Goal: Information Seeking & Learning: Compare options

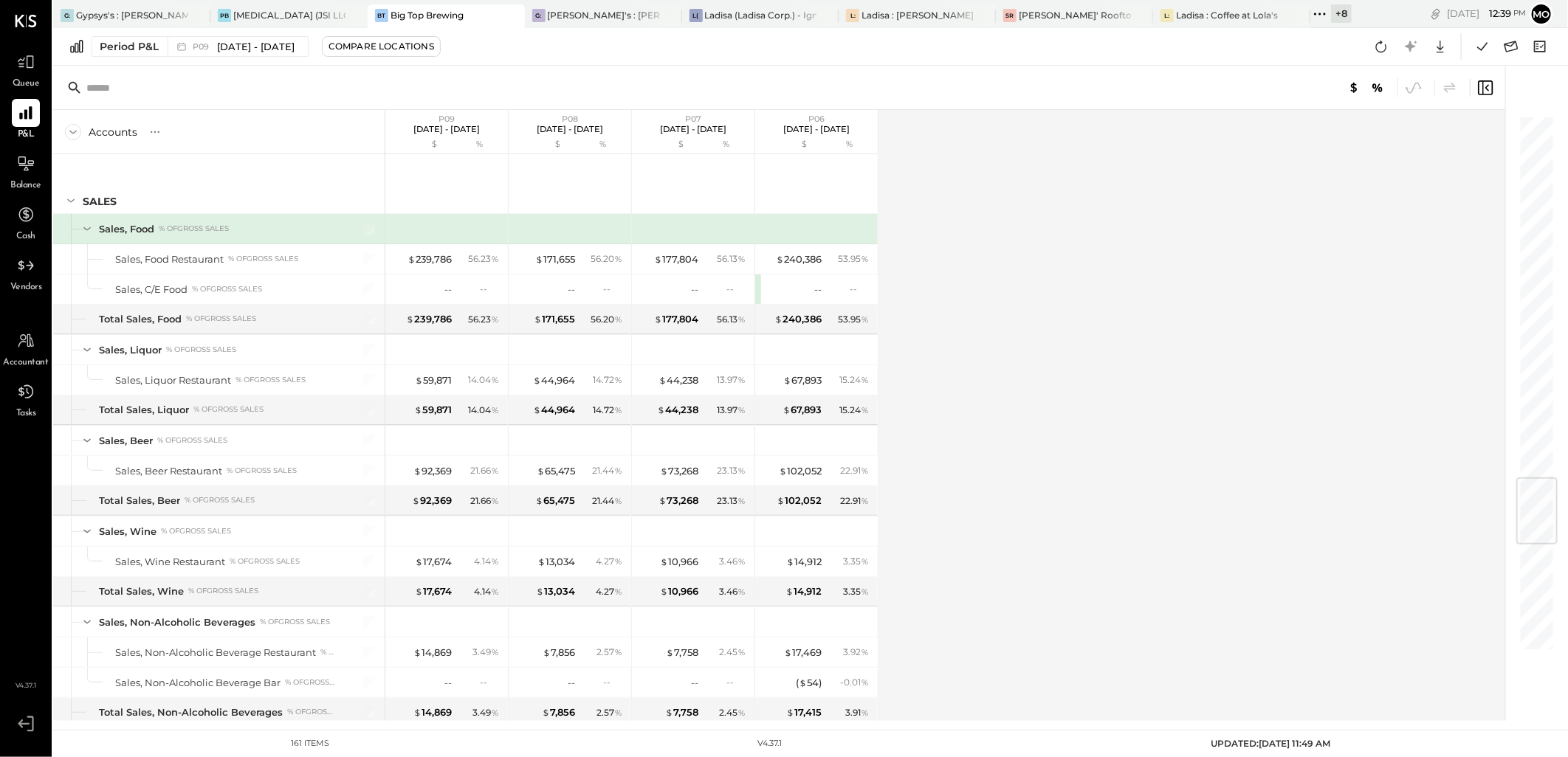
scroll to position [3080, 0]
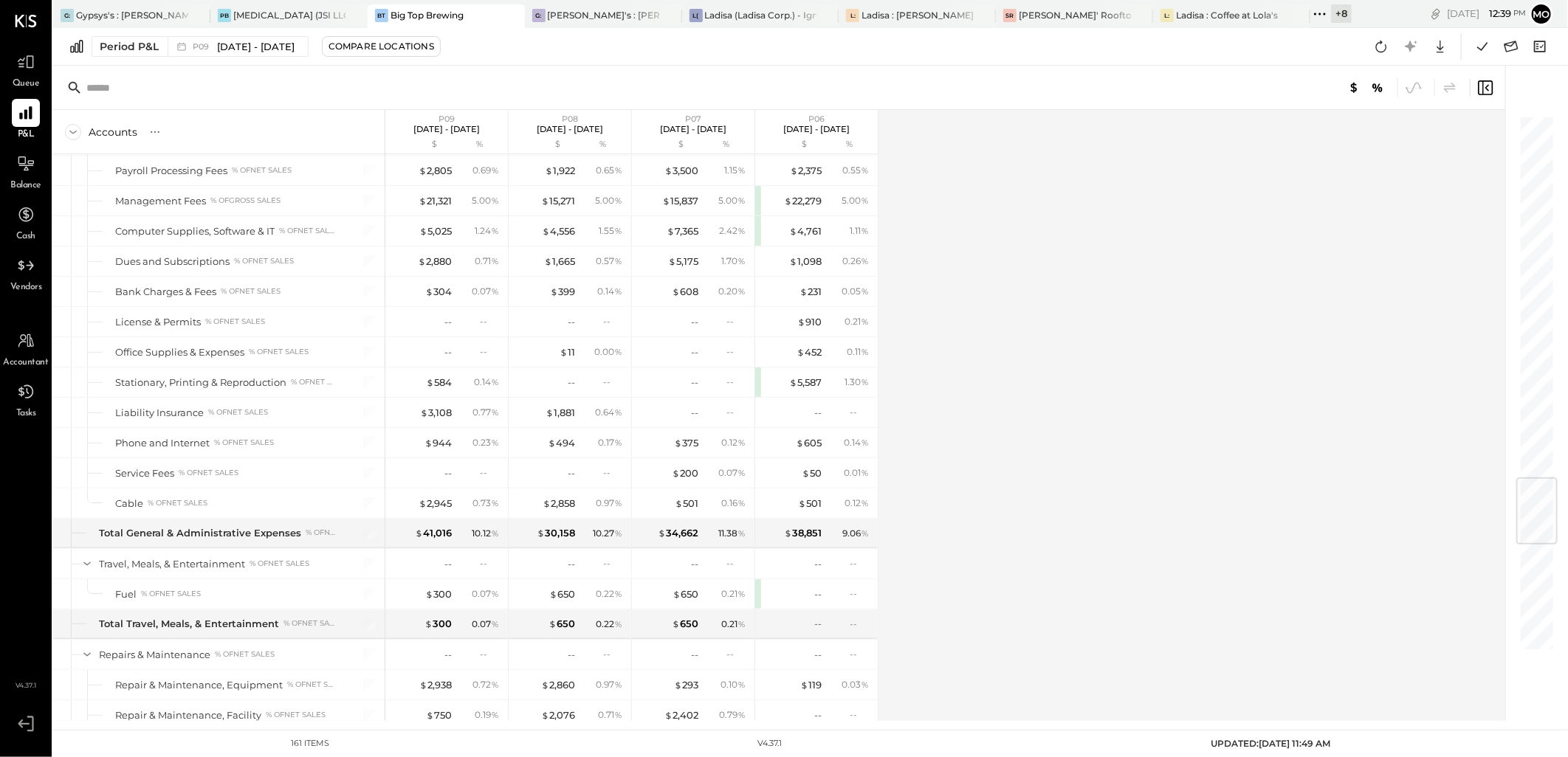
click at [1324, 12] on icon at bounding box center [1320, 14] width 19 height 19
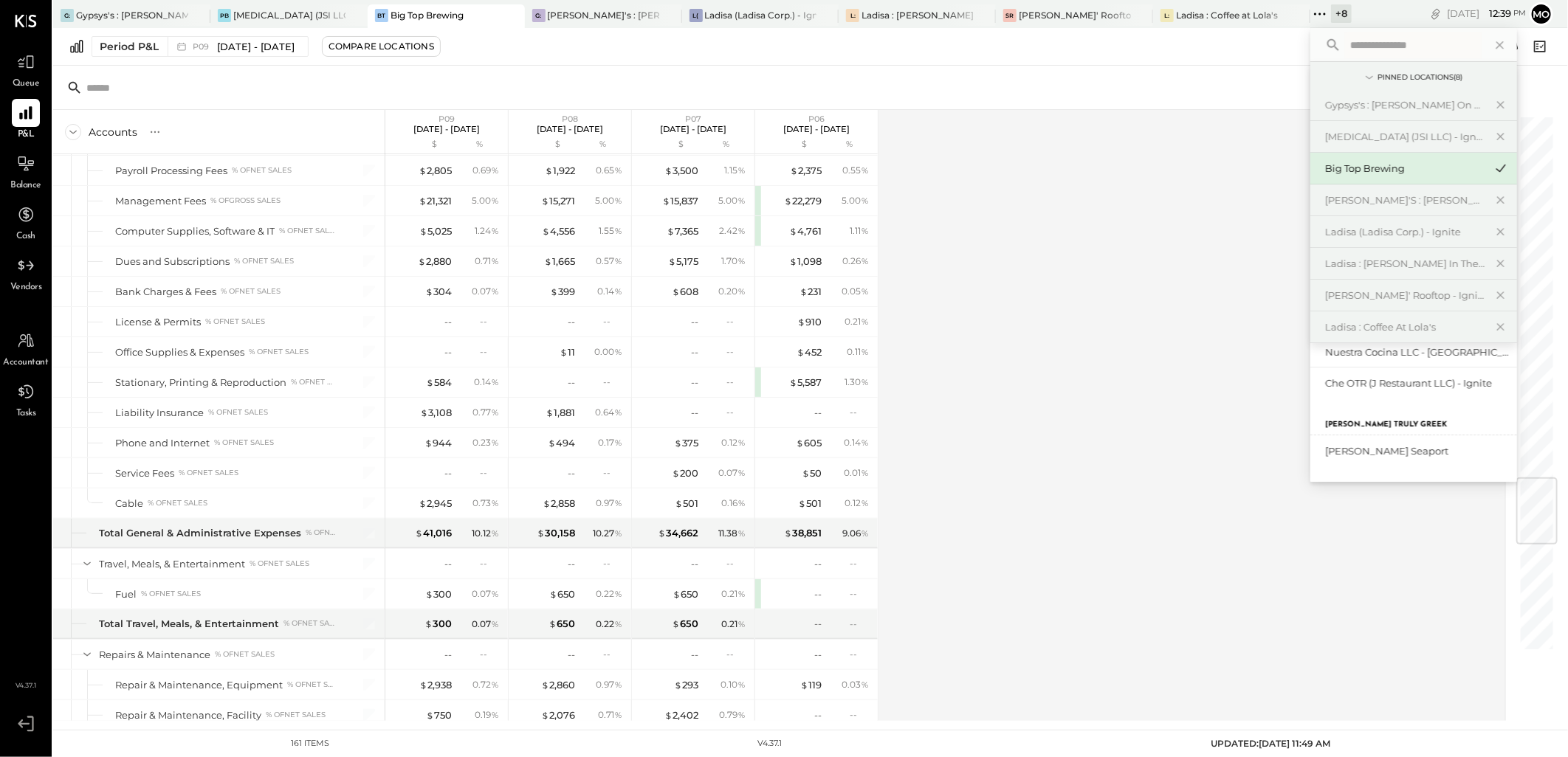
scroll to position [56, 0]
click at [1385, 400] on div "The Butcher & Barrel (L Argento LLC) - [GEOGRAPHIC_DATA]" at bounding box center [1405, 402] width 160 height 14
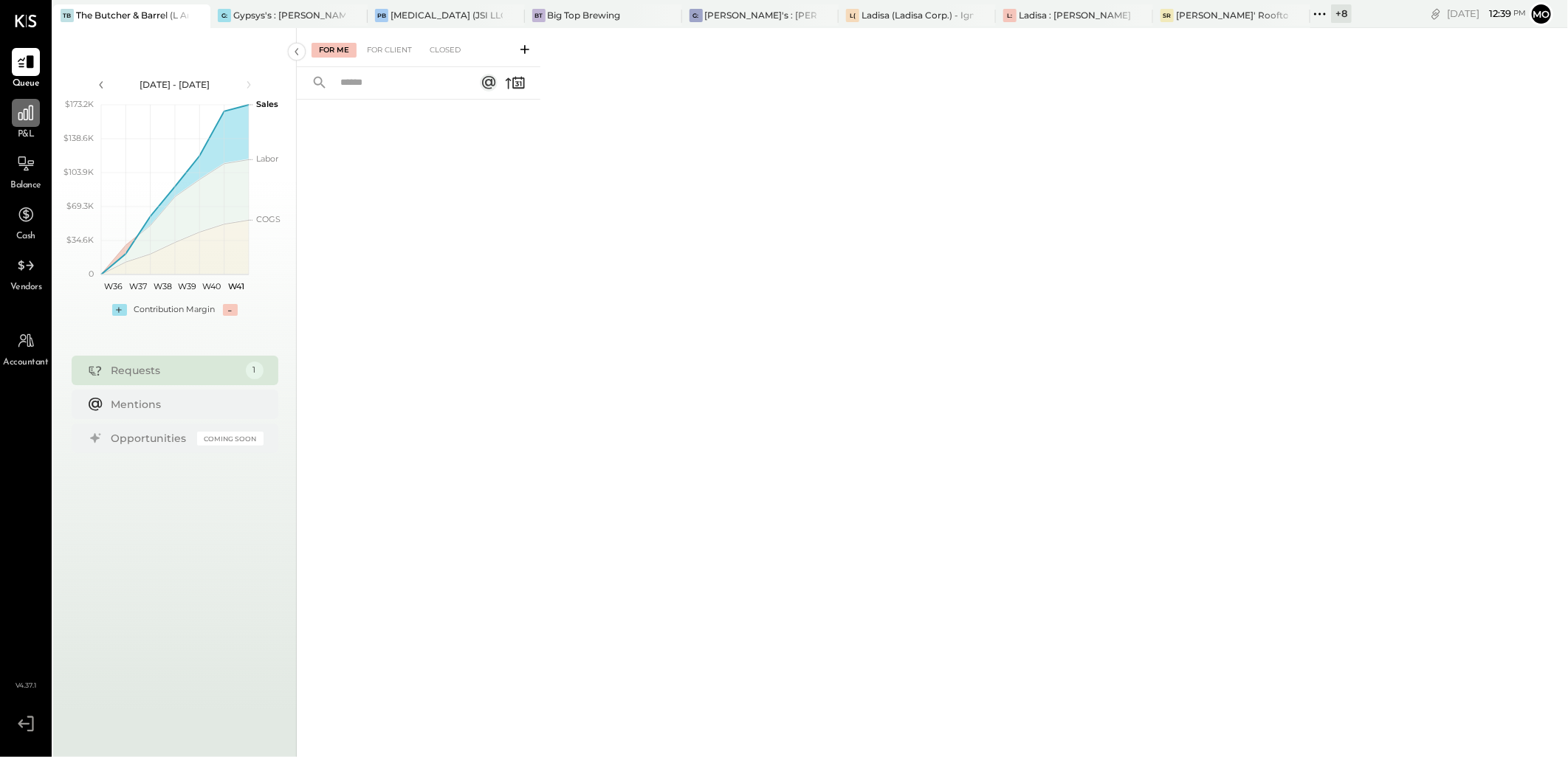
click at [27, 105] on icon at bounding box center [26, 113] width 19 height 19
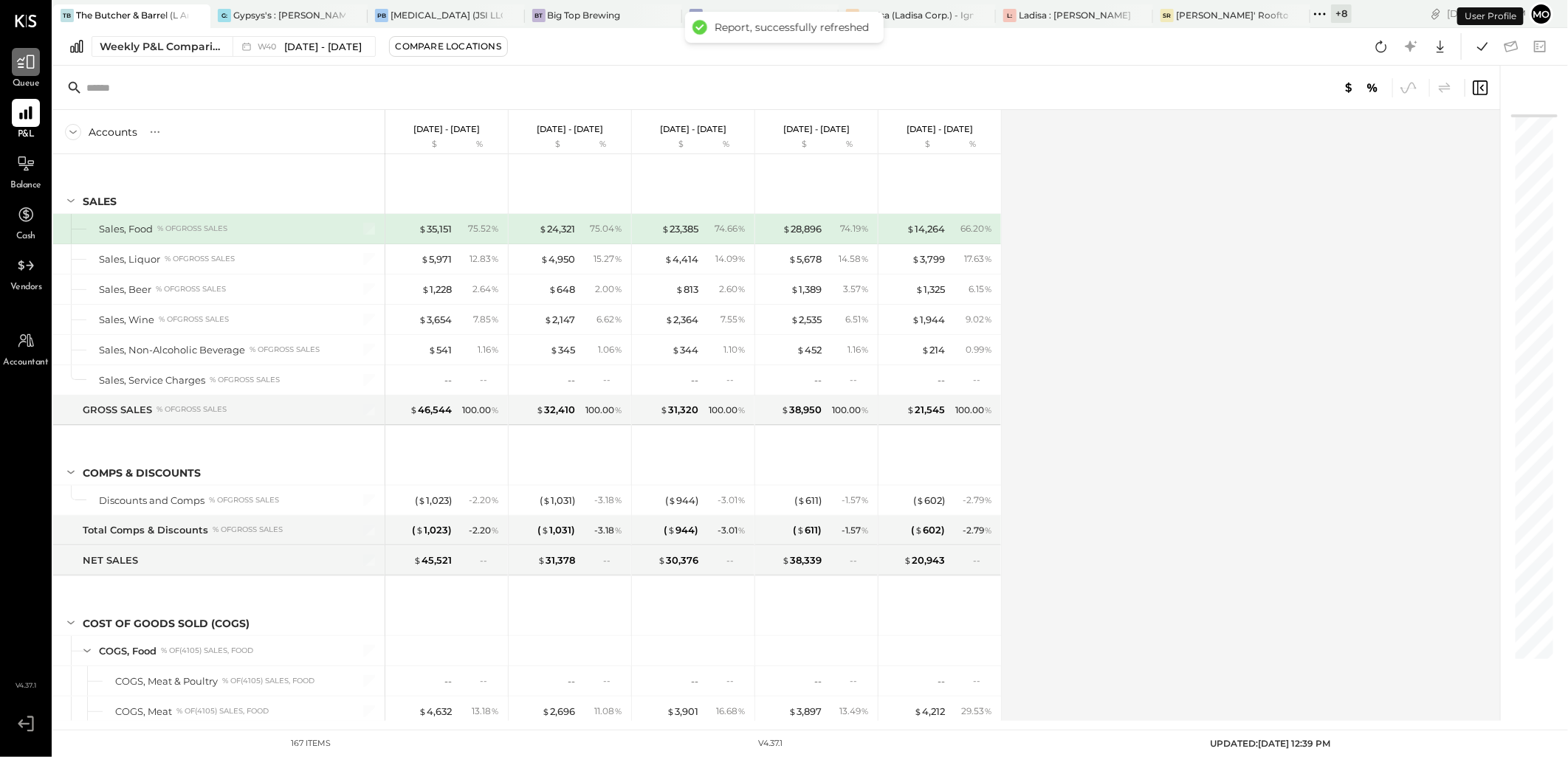
click at [23, 64] on icon at bounding box center [26, 62] width 19 height 19
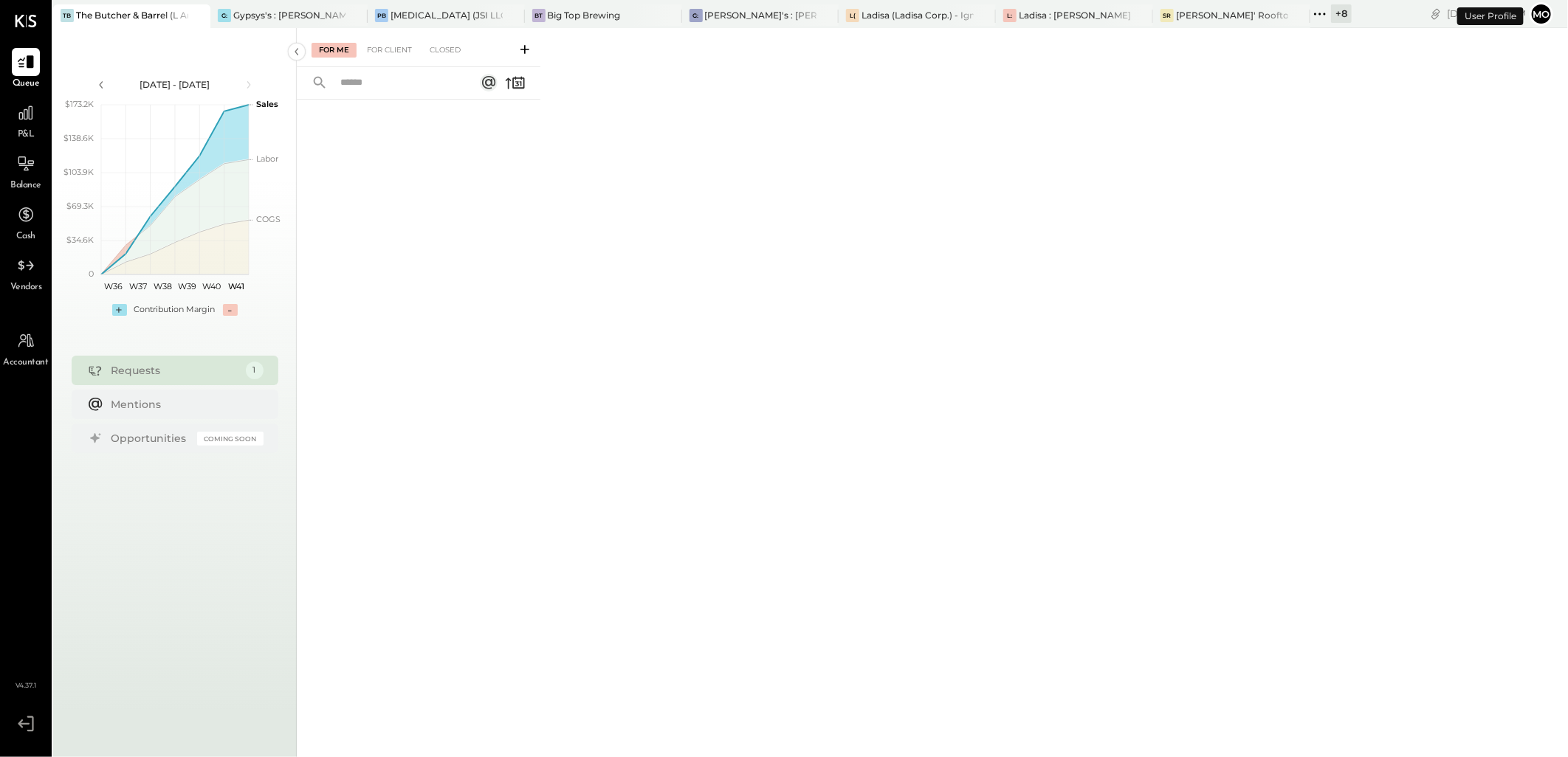
click at [378, 57] on div "For Me For Client Closed" at bounding box center [418, 48] width 243 height 39
click at [379, 53] on div "For Client" at bounding box center [389, 50] width 60 height 14
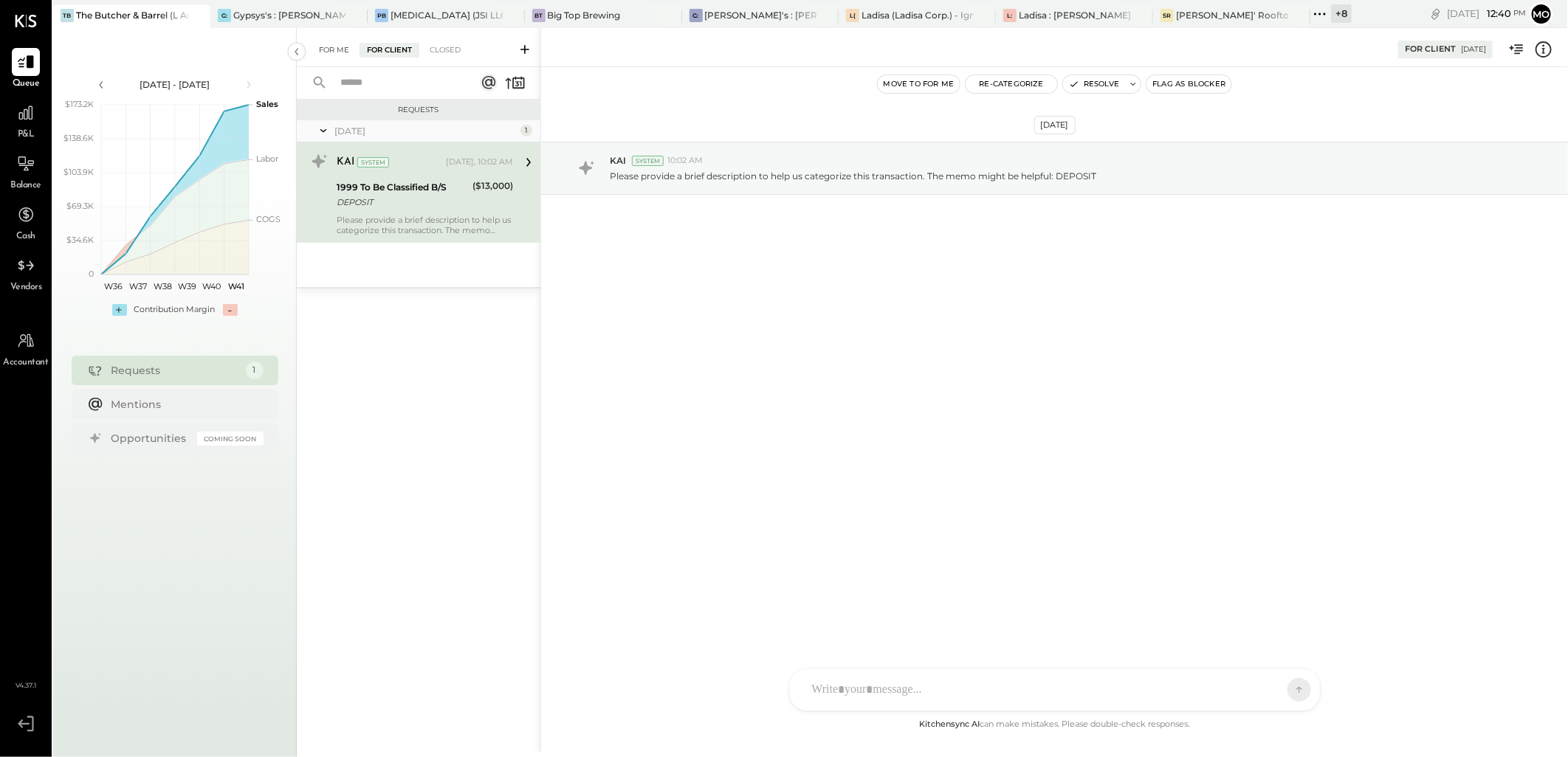
click at [329, 56] on div "For Me" at bounding box center [334, 50] width 45 height 14
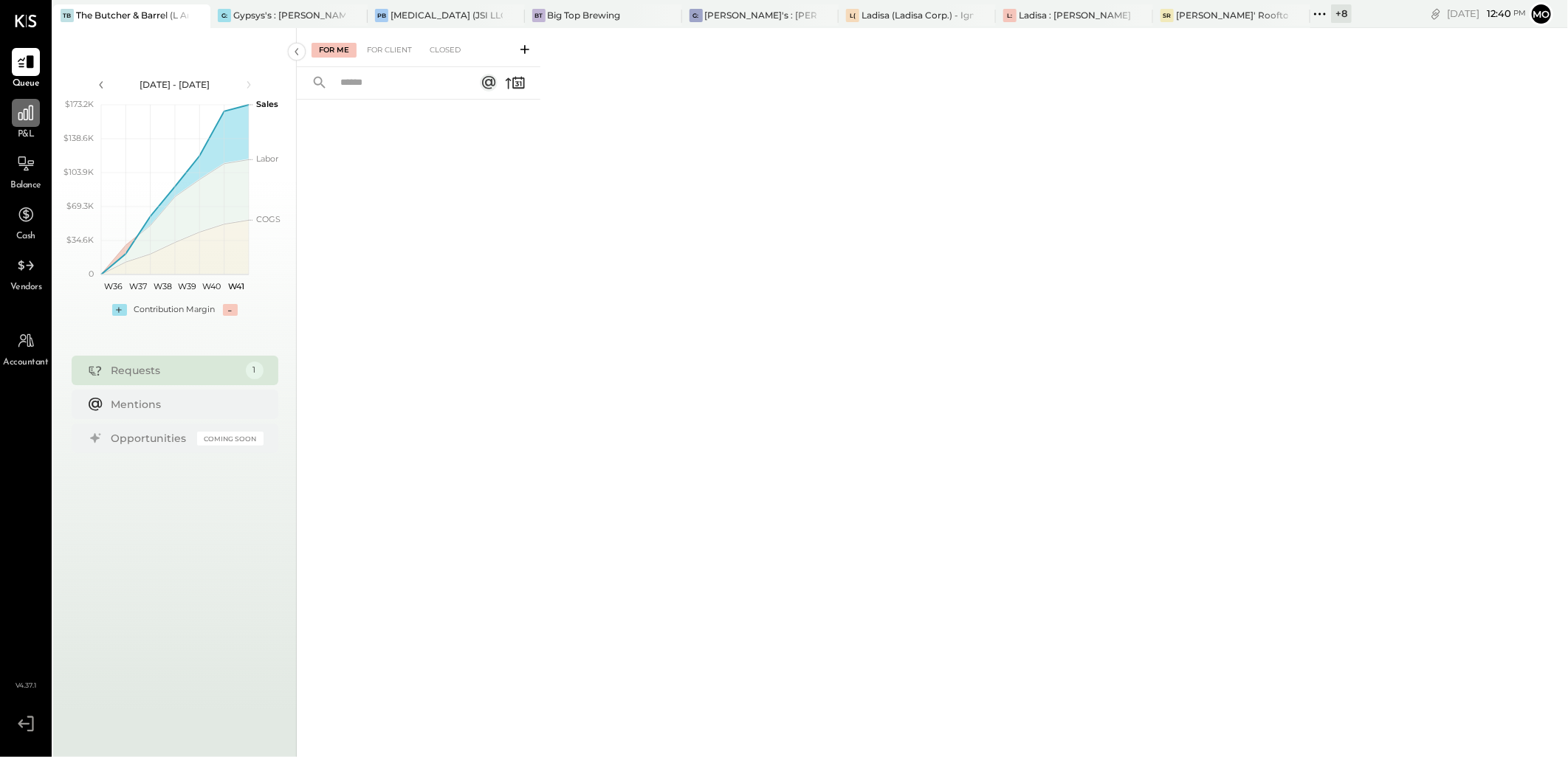
click at [31, 124] on div at bounding box center [26, 113] width 28 height 28
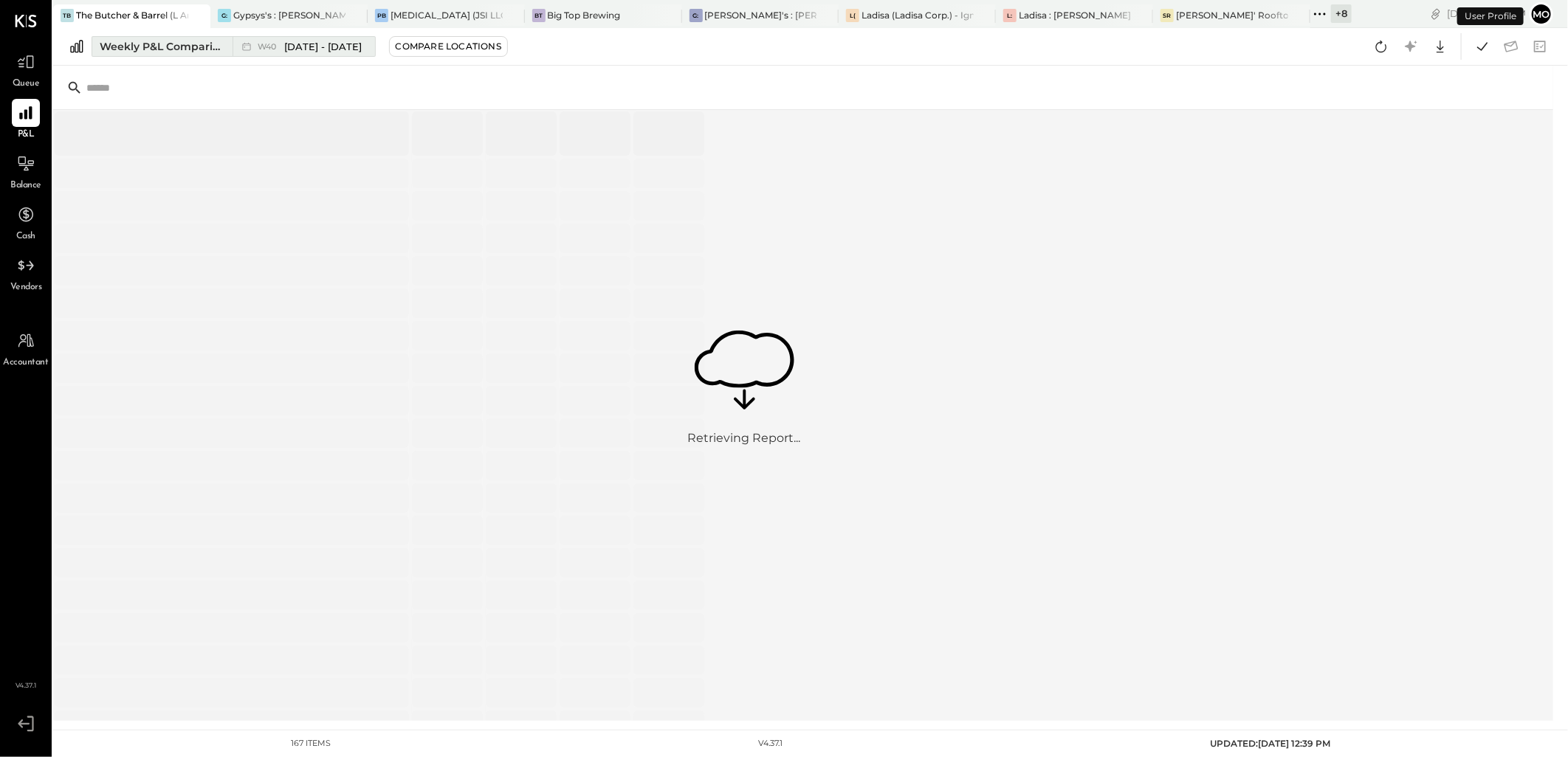
click at [180, 43] on div "Weekly P&L Comparison" at bounding box center [162, 47] width 124 height 14
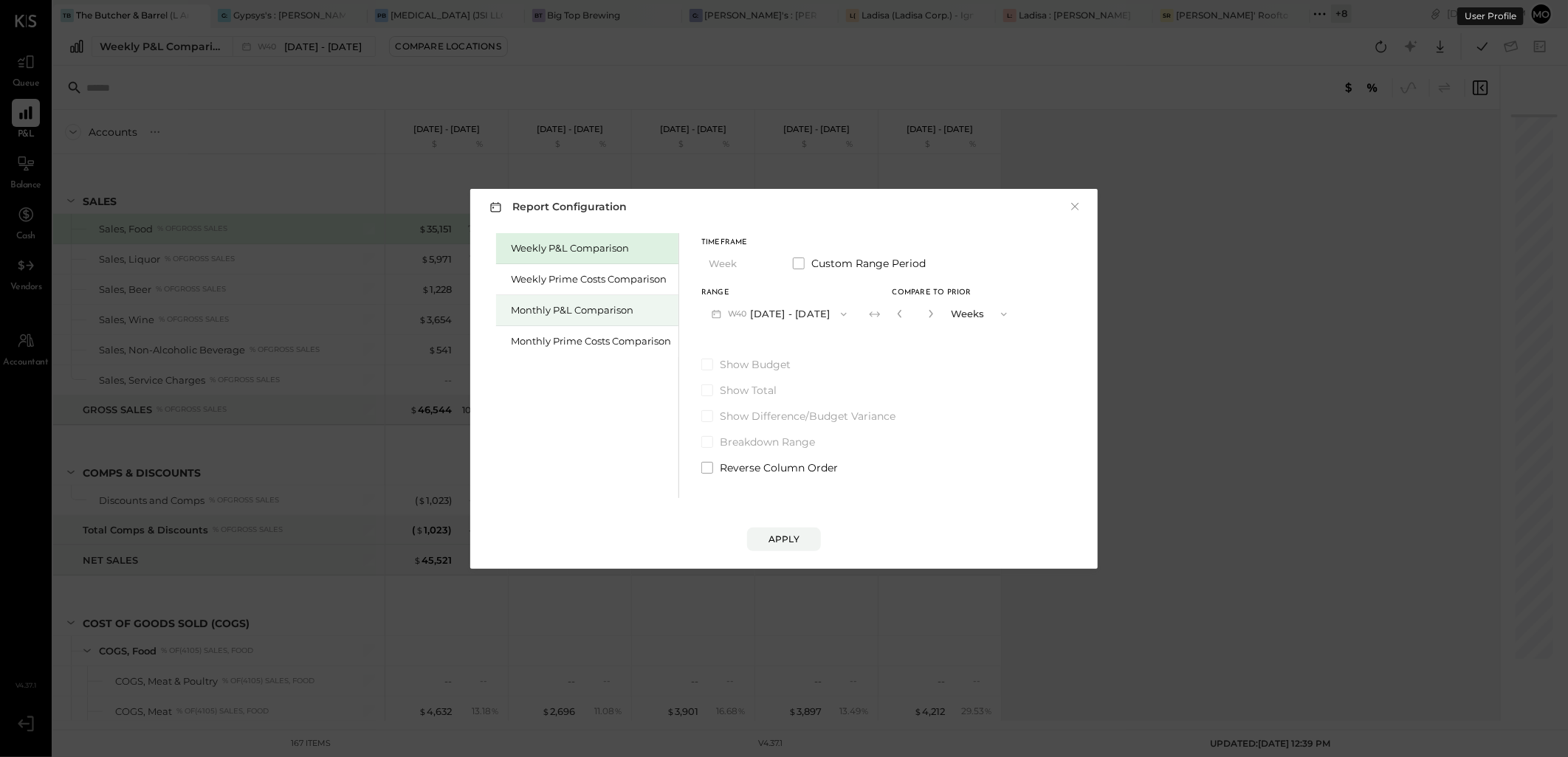
click at [562, 314] on div "Monthly P&L Comparison" at bounding box center [591, 310] width 160 height 14
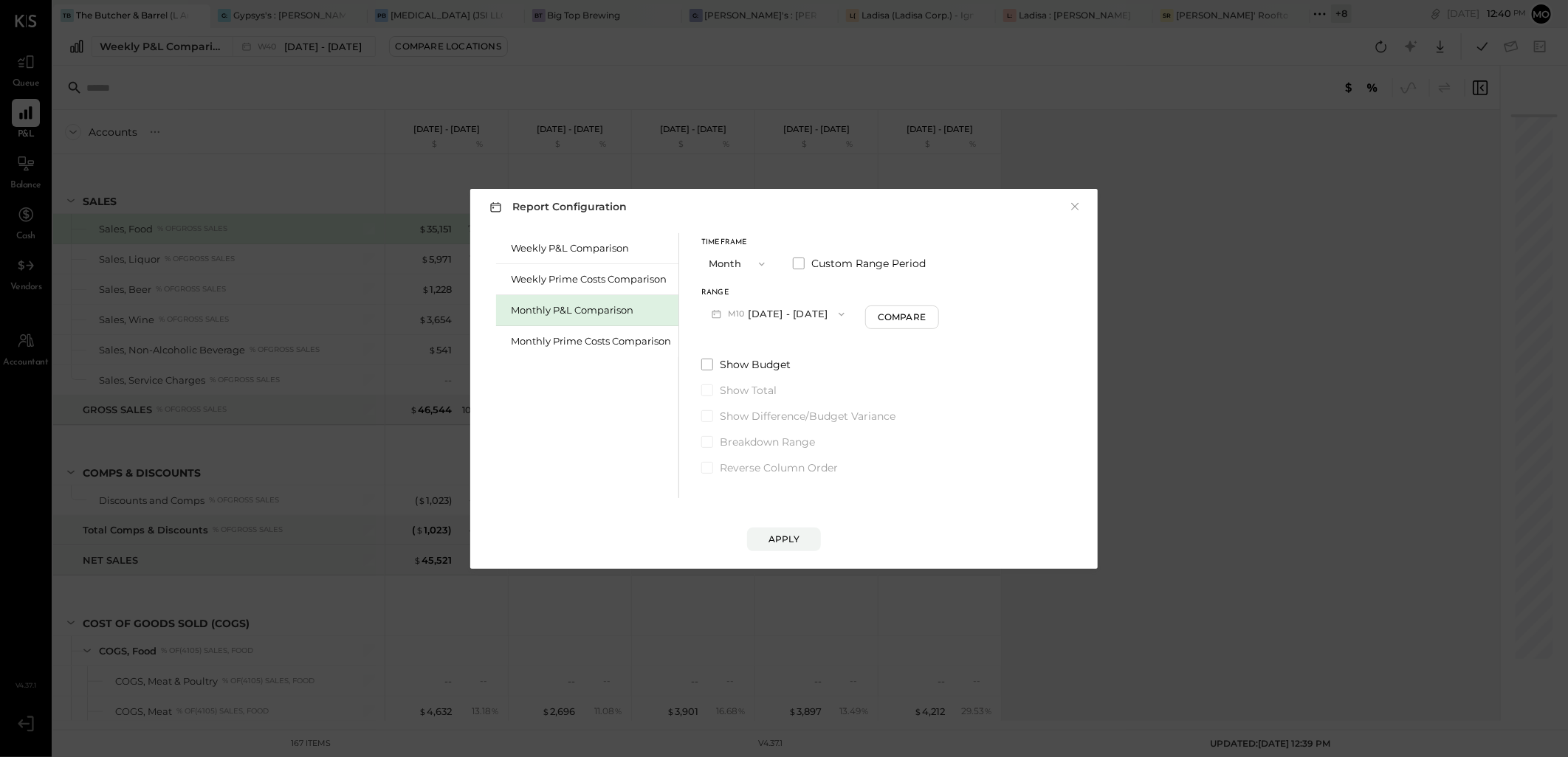
click at [794, 307] on button "M10 [DATE] - [DATE]" at bounding box center [778, 314] width 154 height 27
click at [790, 372] on span "[DATE] - [DATE]" at bounding box center [773, 378] width 70 height 13
click at [773, 306] on button "M08 [DATE] - [DATE]" at bounding box center [779, 314] width 156 height 27
click at [769, 349] on span "[DATE] - [DATE]" at bounding box center [773, 346] width 70 height 13
click at [891, 312] on div "Compare" at bounding box center [904, 317] width 48 height 13
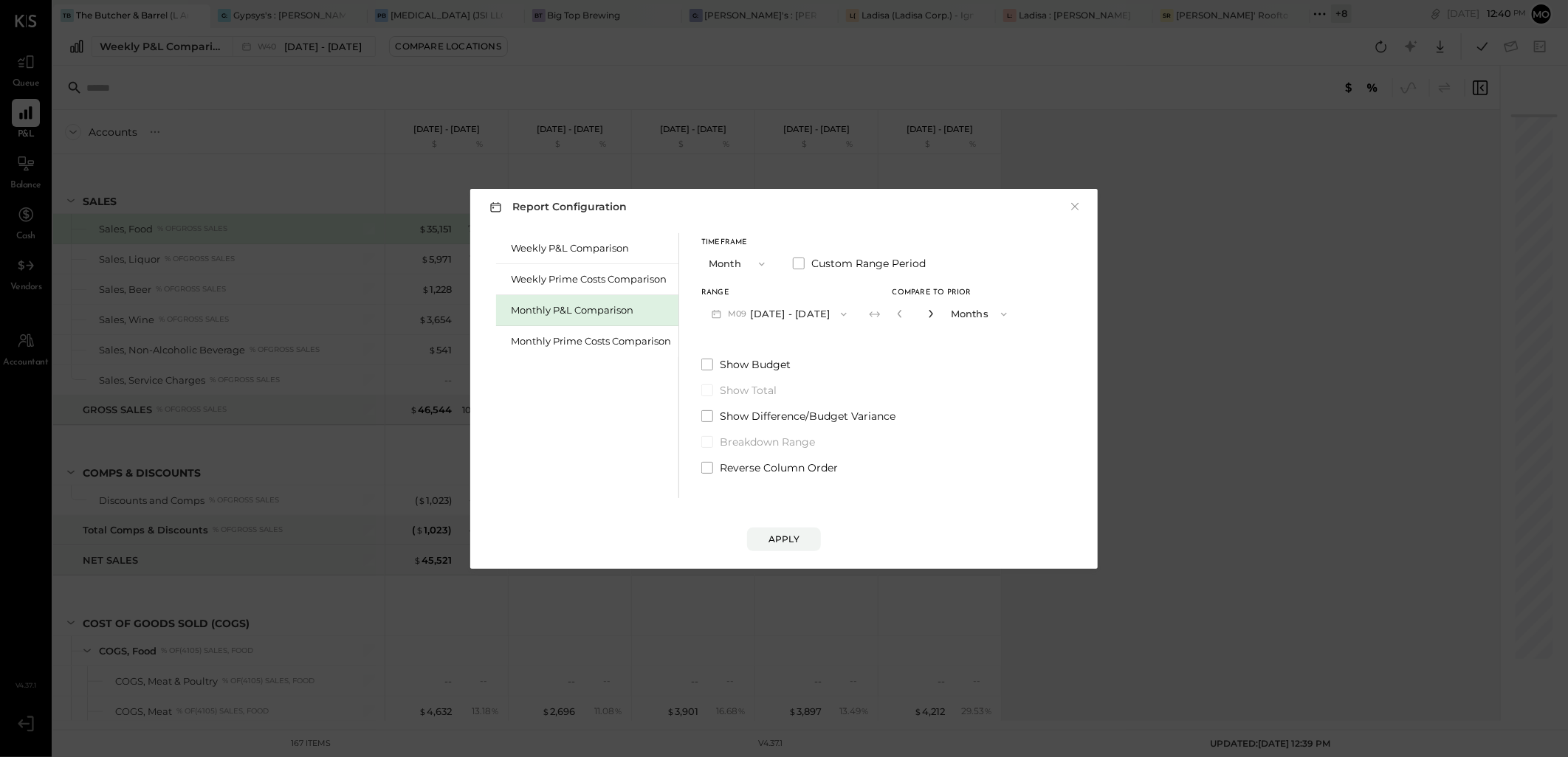
click at [927, 315] on icon "button" at bounding box center [931, 313] width 9 height 9
click at [927, 316] on icon "button" at bounding box center [931, 313] width 9 height 9
drag, startPoint x: 928, startPoint y: 311, endPoint x: 963, endPoint y: 389, distance: 85.5
click at [928, 310] on icon "button" at bounding box center [931, 313] width 9 height 9
type input "*"
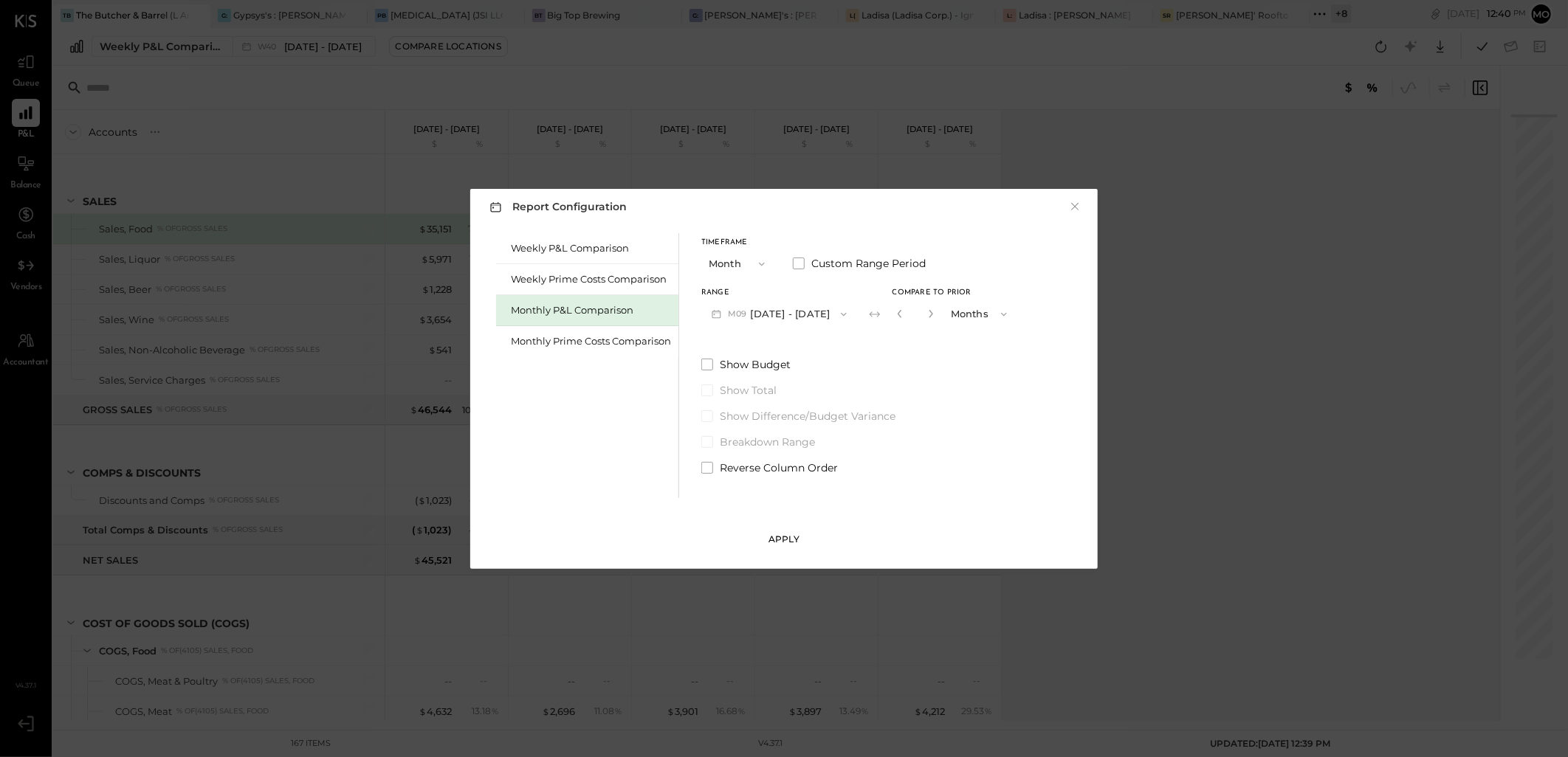
click at [782, 539] on div "Apply" at bounding box center [784, 540] width 31 height 13
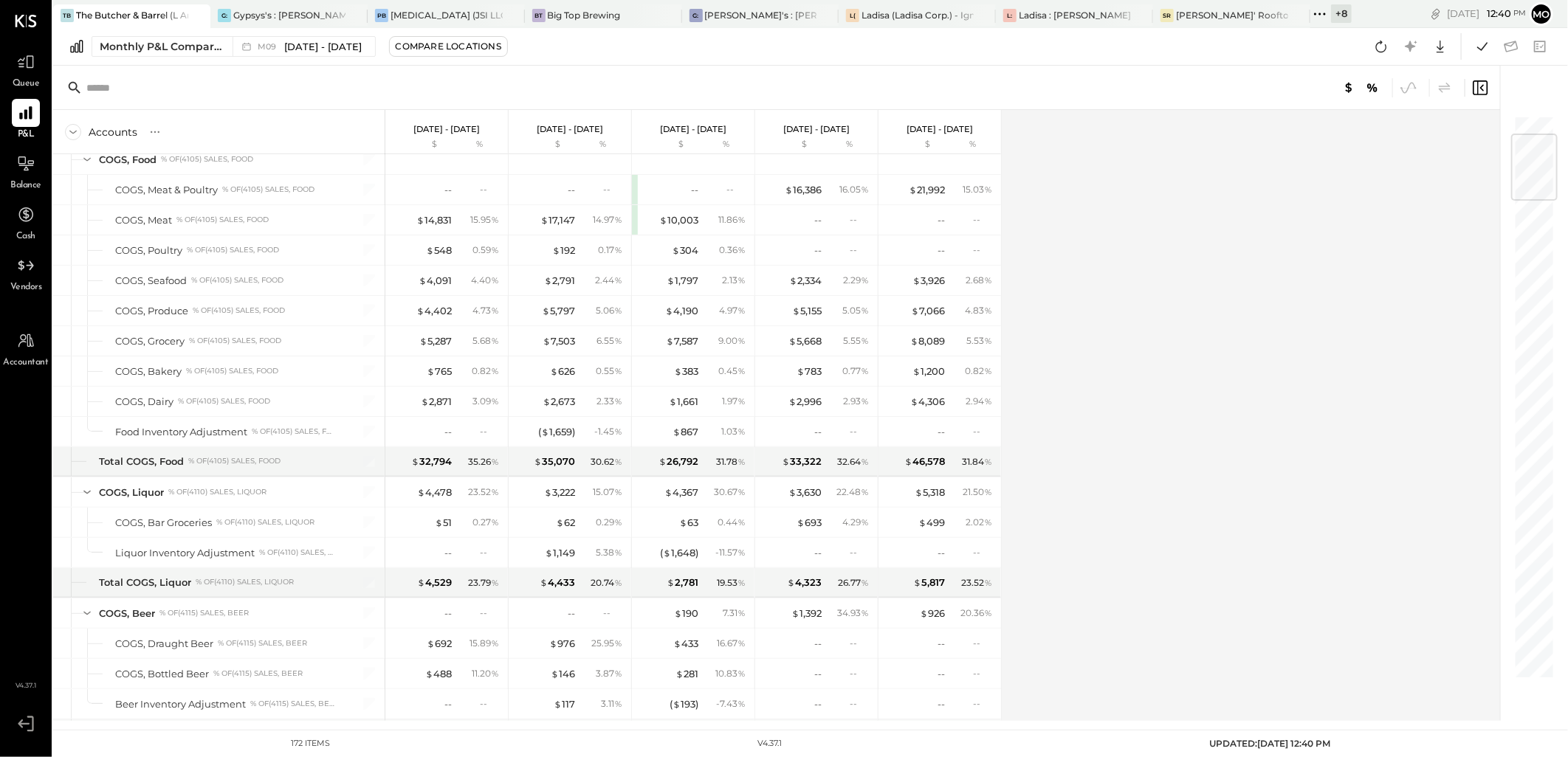
scroll to position [163, 0]
